Goal: Information Seeking & Learning: Learn about a topic

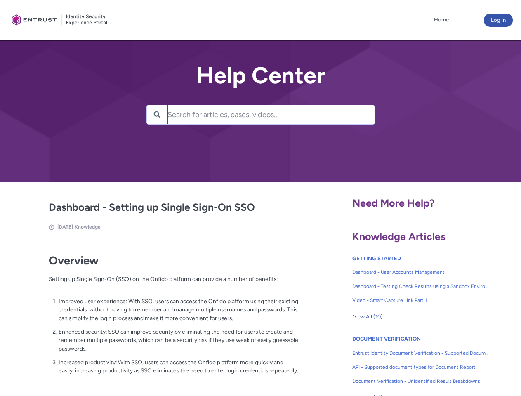
click at [157, 115] on lightning-primitive-icon "button" at bounding box center [157, 114] width 7 height 6
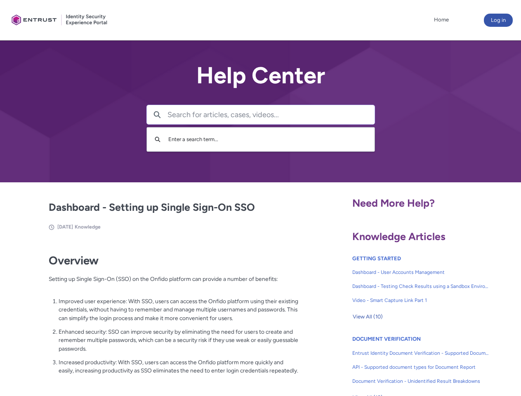
click at [158, 316] on p "Improved user experience: With SSO, users can access the Onfido platform using …" at bounding box center [179, 310] width 240 height 26
click at [368, 317] on span "View All (10)" at bounding box center [368, 317] width 30 height 12
click at [399, 361] on link "API - Supported document types for Document Report" at bounding box center [421, 367] width 137 height 14
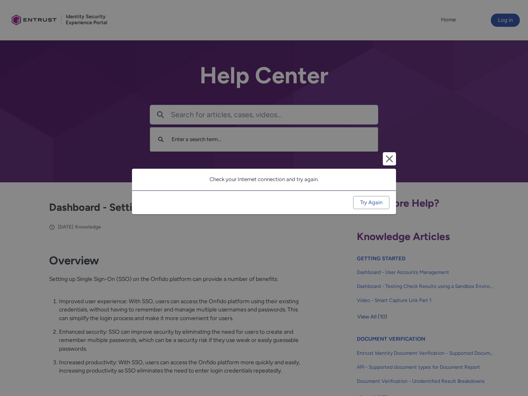
click at [508, 361] on div "Cancel and close Check your Internet connection and try again. Try Again" at bounding box center [264, 198] width 528 height 396
